Goal: Information Seeking & Learning: Learn about a topic

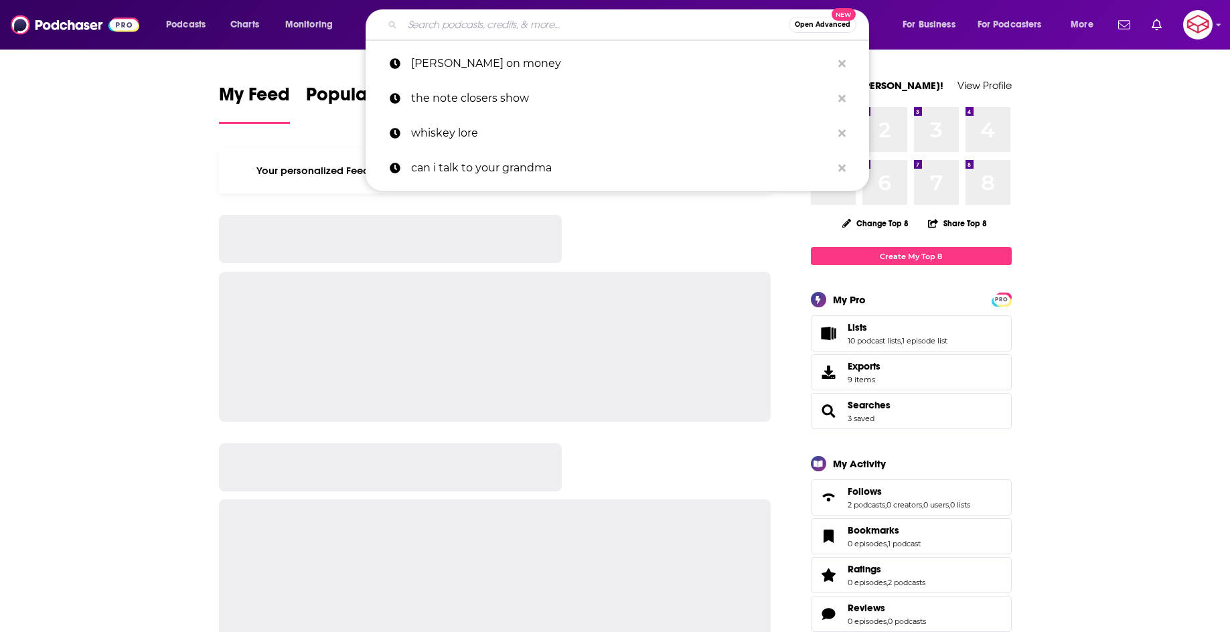
click at [601, 18] on input "Search podcasts, credits, & more..." at bounding box center [595, 24] width 386 height 21
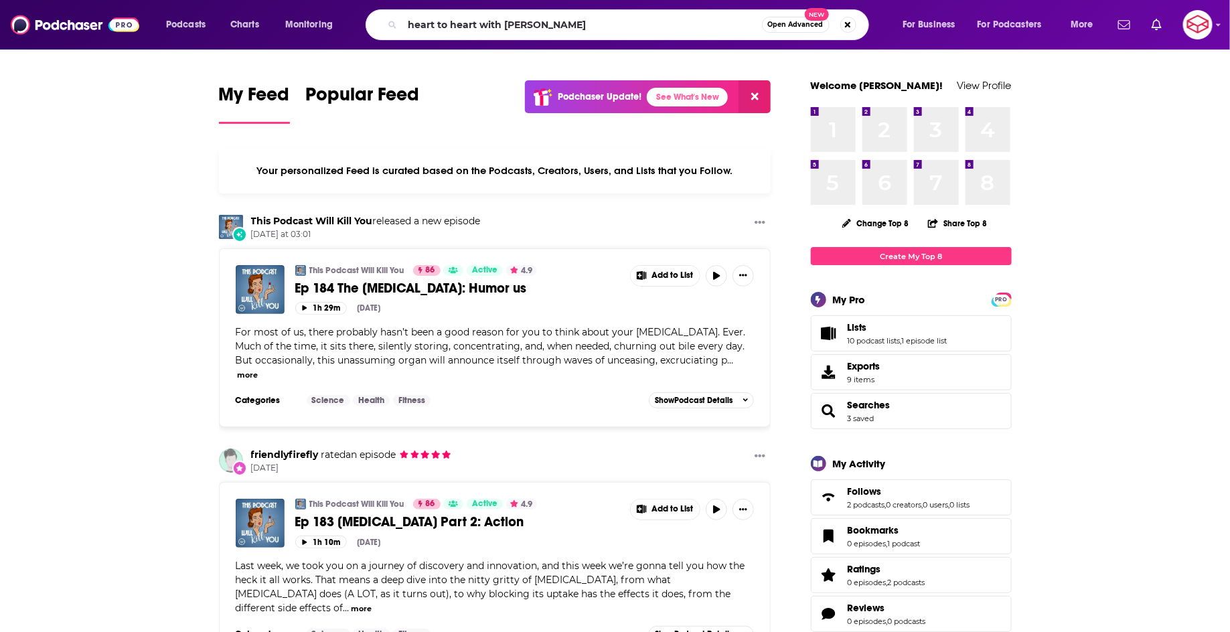
type input "heart to heart with [PERSON_NAME]"
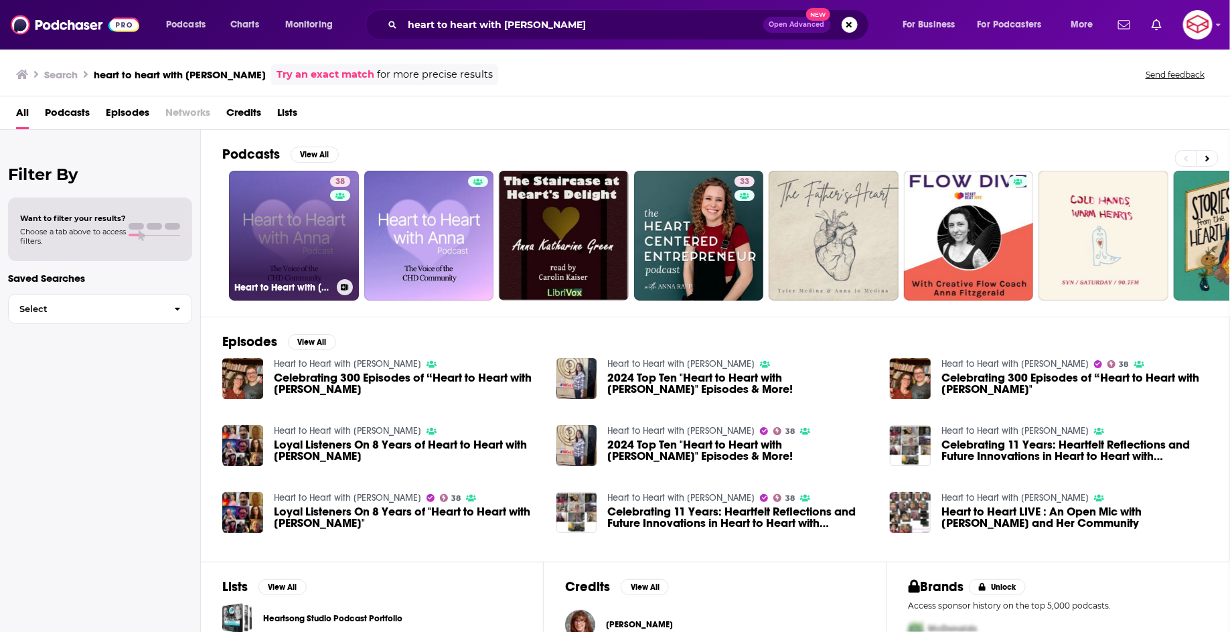
click at [288, 232] on link "38 Heart to Heart with [PERSON_NAME]" at bounding box center [294, 236] width 130 height 130
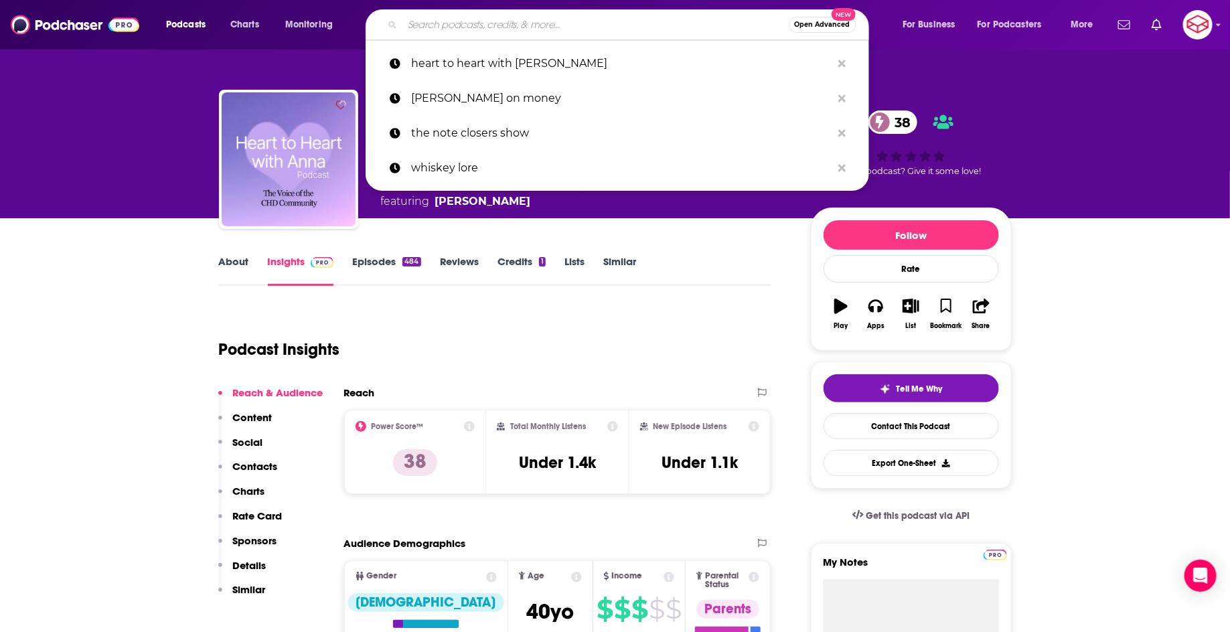
click at [627, 31] on input "Search podcasts, credits, & more..." at bounding box center [595, 24] width 386 height 21
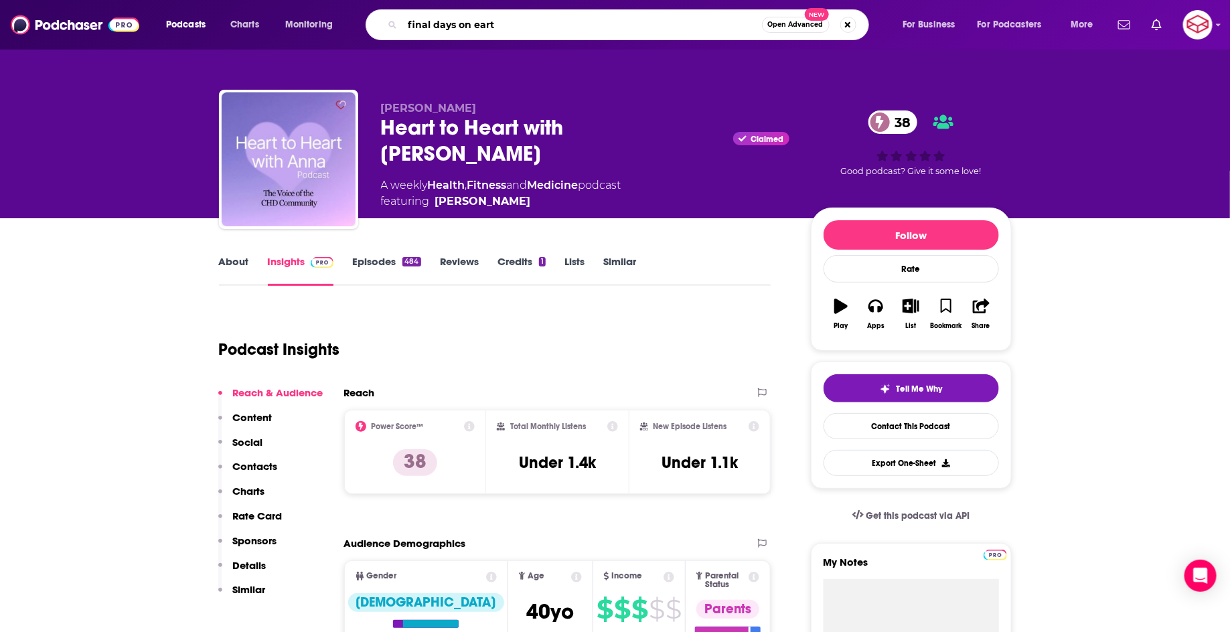
type input "final days on earth"
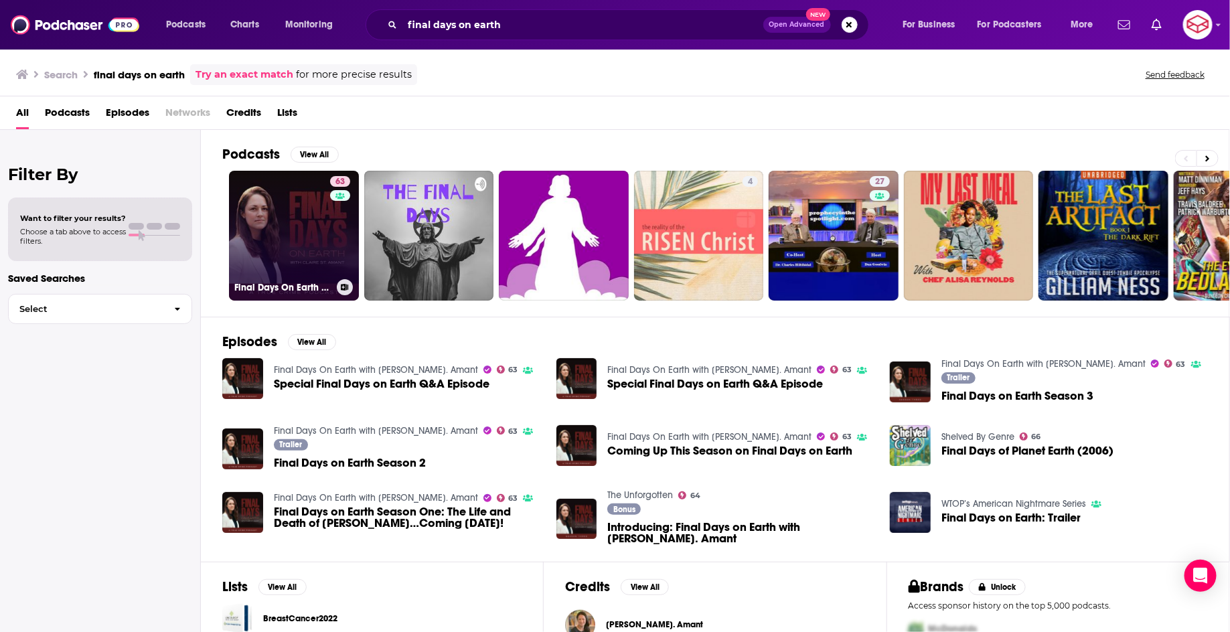
click at [313, 244] on link "63 Final Days On Earth with [PERSON_NAME]. Amant" at bounding box center [294, 236] width 130 height 130
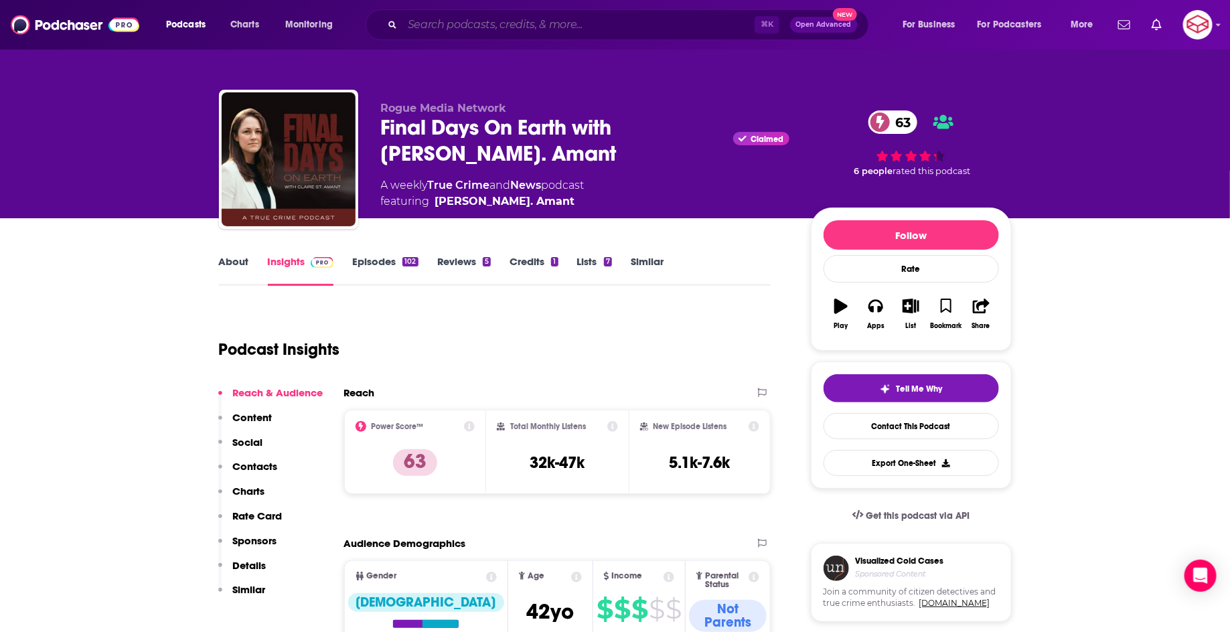
click at [548, 18] on input "Search podcasts, credits, & more..." at bounding box center [578, 24] width 352 height 21
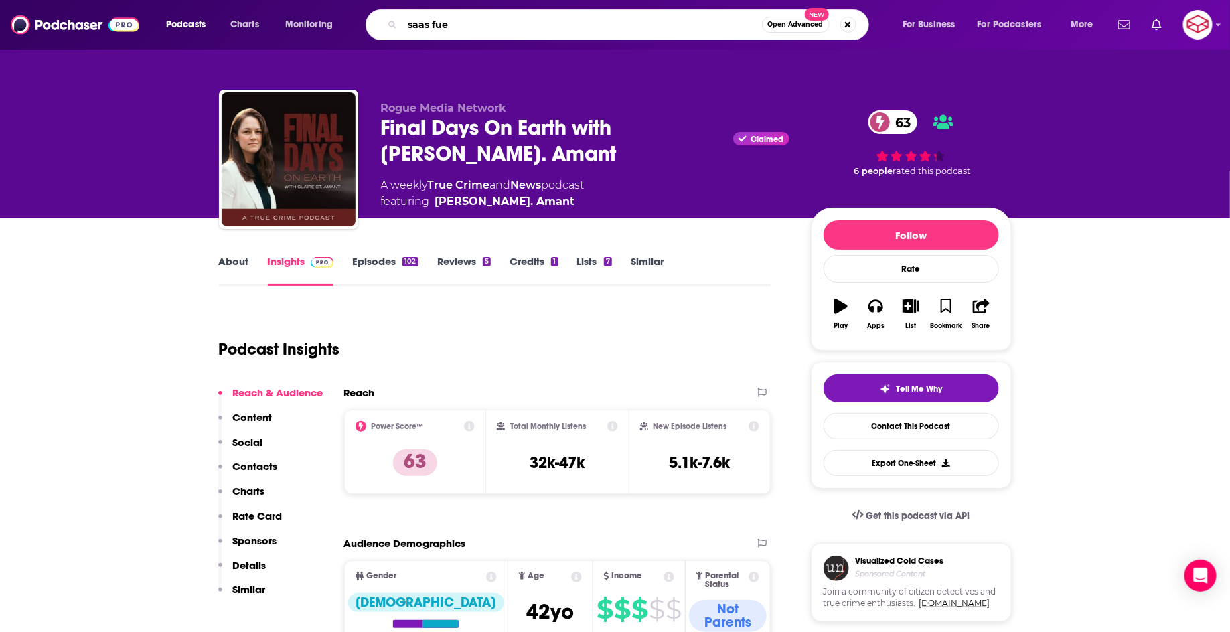
type input "saas fuel"
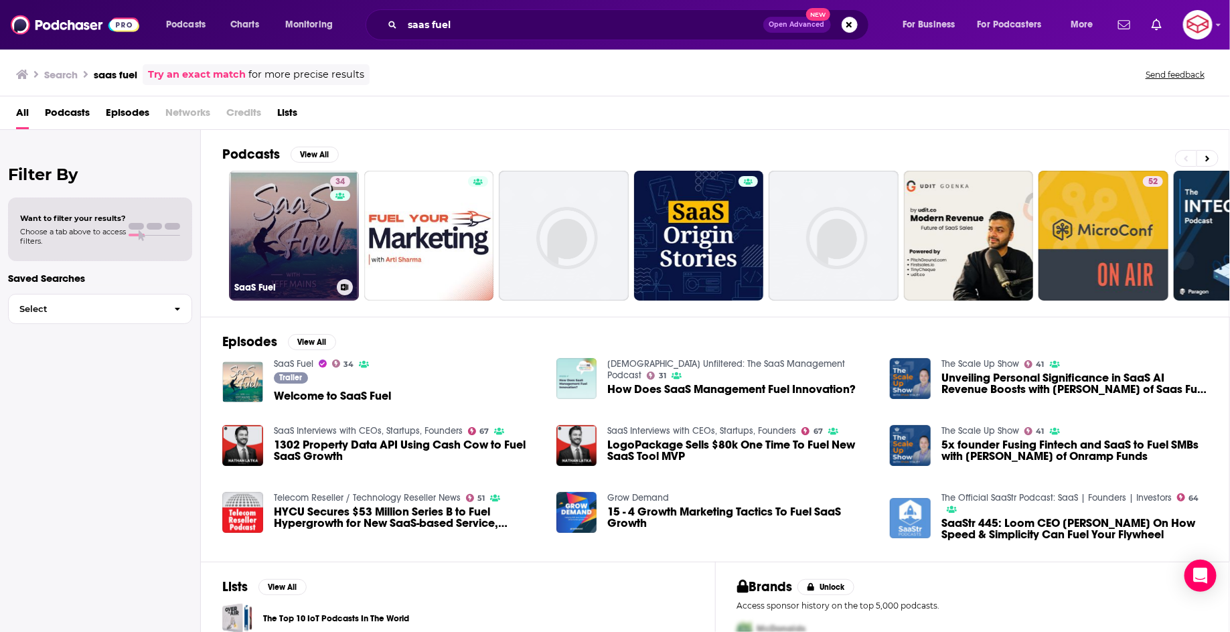
click at [319, 248] on link "34 SaaS Fuel" at bounding box center [294, 236] width 130 height 130
